Goal: Information Seeking & Learning: Learn about a topic

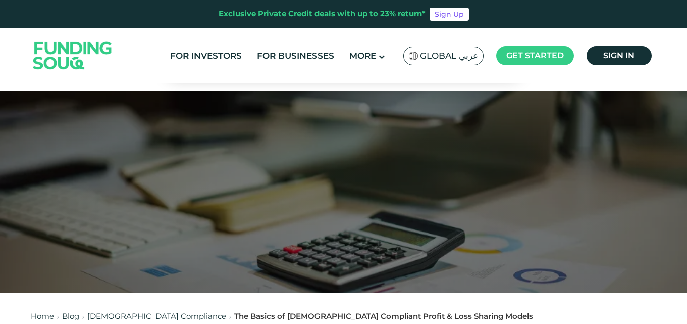
drag, startPoint x: 675, startPoint y: 0, endPoint x: 407, endPoint y: 72, distance: 276.5
click at [407, 72] on div "For Investors For Businesses More About Us Global عربي" at bounding box center [344, 56] width 626 height 56
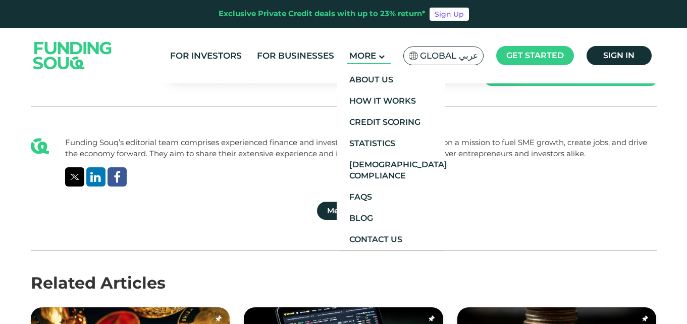
scroll to position [1797, 0]
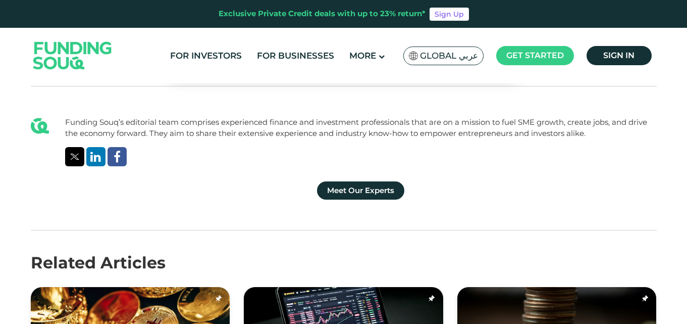
click at [149, 58] on div "For Investors For Businesses More About Us Global عربي" at bounding box center [344, 56] width 626 height 56
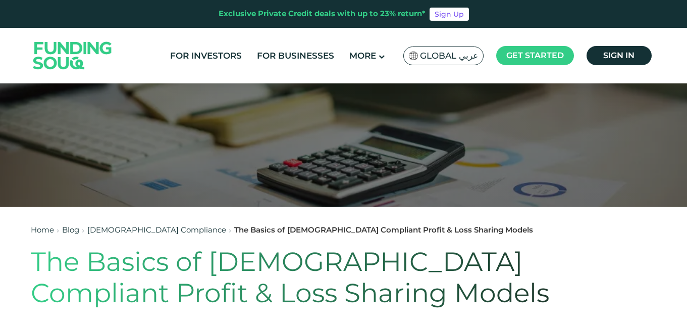
scroll to position [0, 0]
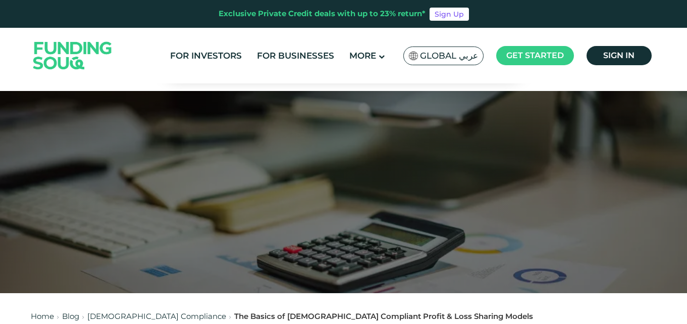
click at [19, 32] on header "Exclusive Private Credit deals with up to 23% return* Sign Up For Investors For…" at bounding box center [343, 41] width 687 height 83
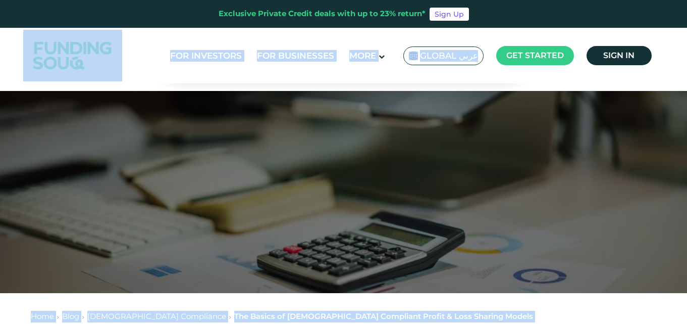
drag, startPoint x: 19, startPoint y: 32, endPoint x: 686, endPoint y: 333, distance: 731.5
click at [686, 323] on html "Exclusive Private Credit deals with up to 23% return* Sign Up For Investors For…" at bounding box center [343, 162] width 687 height 324
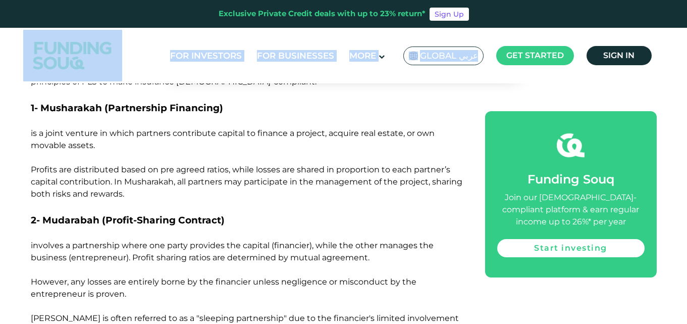
scroll to position [901, 0]
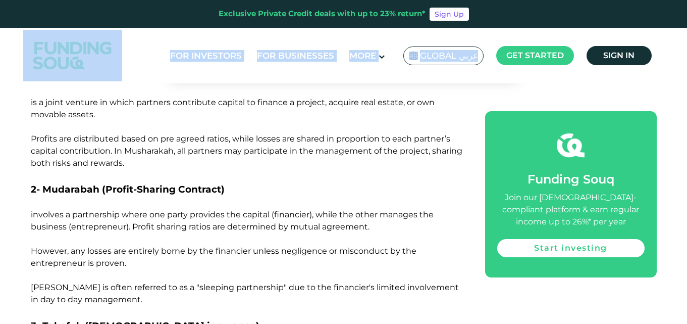
click at [142, 58] on div "For Investors For Businesses More About Us Global عربي" at bounding box center [344, 56] width 626 height 56
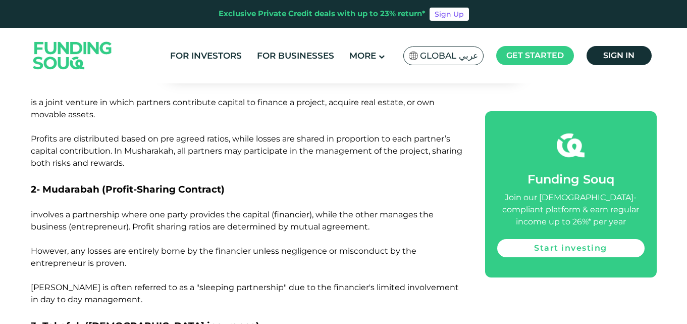
click at [142, 58] on div "For Investors For Businesses More About Us Global عربي" at bounding box center [344, 56] width 626 height 56
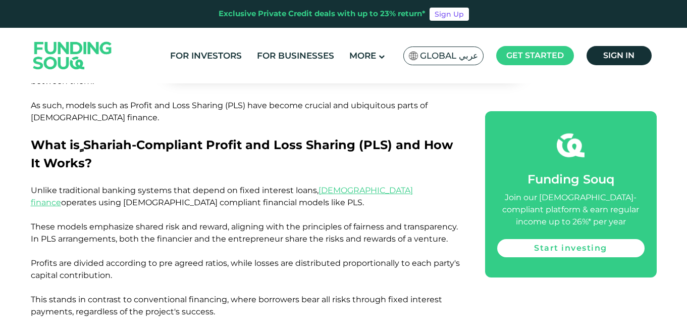
scroll to position [457, 0]
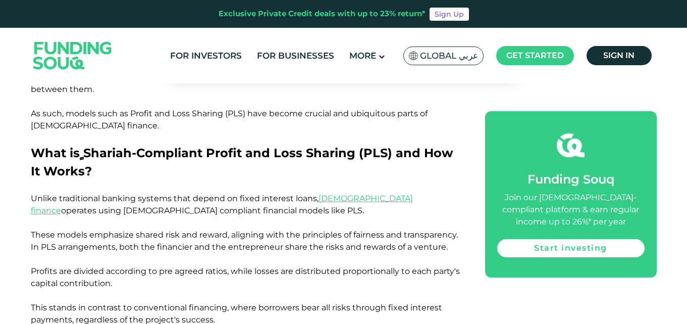
click at [33, 95] on p at bounding box center [247, 101] width 432 height 12
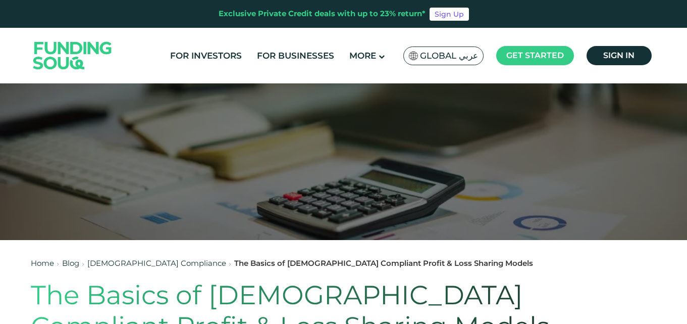
scroll to position [0, 0]
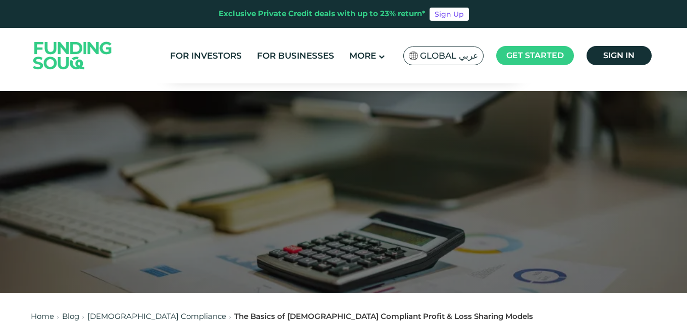
drag, startPoint x: 33, startPoint y: 87, endPoint x: 235, endPoint y: 117, distance: 204.2
click at [235, 117] on div at bounding box center [343, 192] width 687 height 202
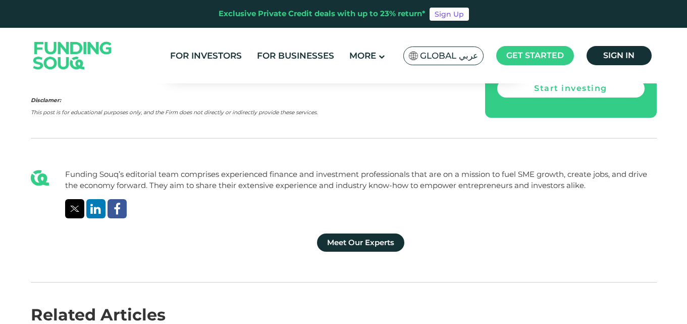
scroll to position [1750, 0]
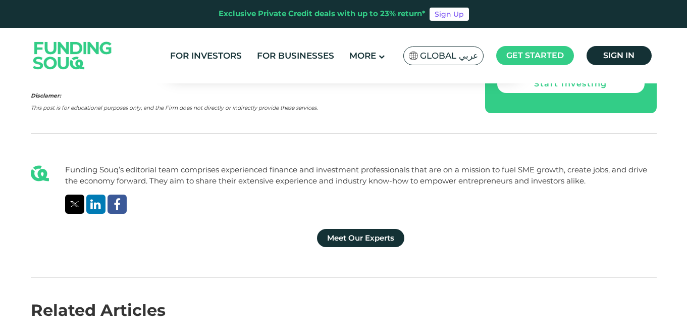
drag, startPoint x: 9, startPoint y: 124, endPoint x: 31, endPoint y: 239, distance: 117.8
copy div "Lore Ipsu Dolorsi Ametconsec Adi Elitse do Eiusmod Temporinc Utlabo & Etdo Magn…"
